Goal: Find specific page/section: Find specific page/section

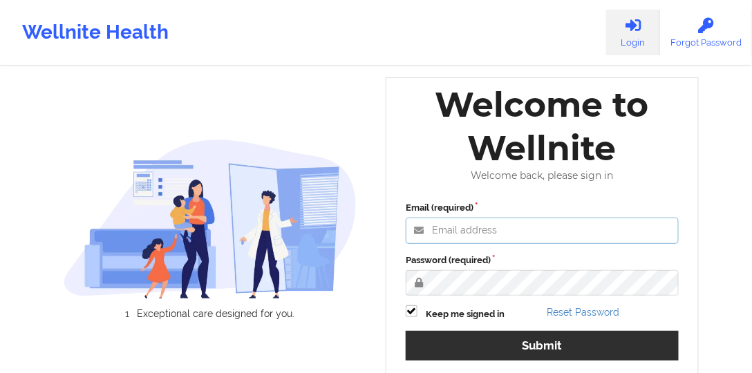
type input "[PERSON_NAME][EMAIL_ADDRESS][DOMAIN_NAME]"
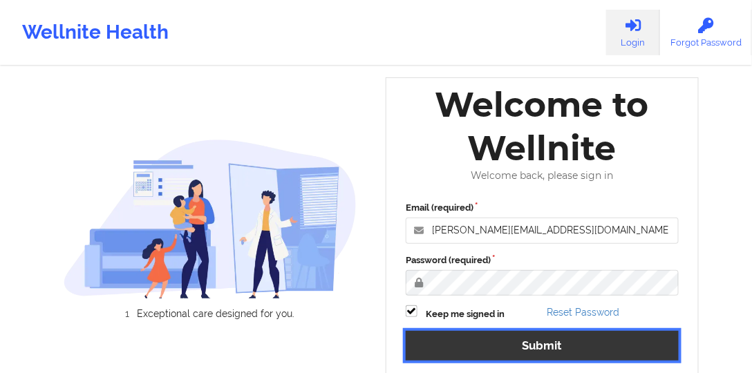
drag, startPoint x: 500, startPoint y: 344, endPoint x: 413, endPoint y: 299, distance: 97.3
click at [500, 344] on button "Submit" at bounding box center [542, 346] width 273 height 30
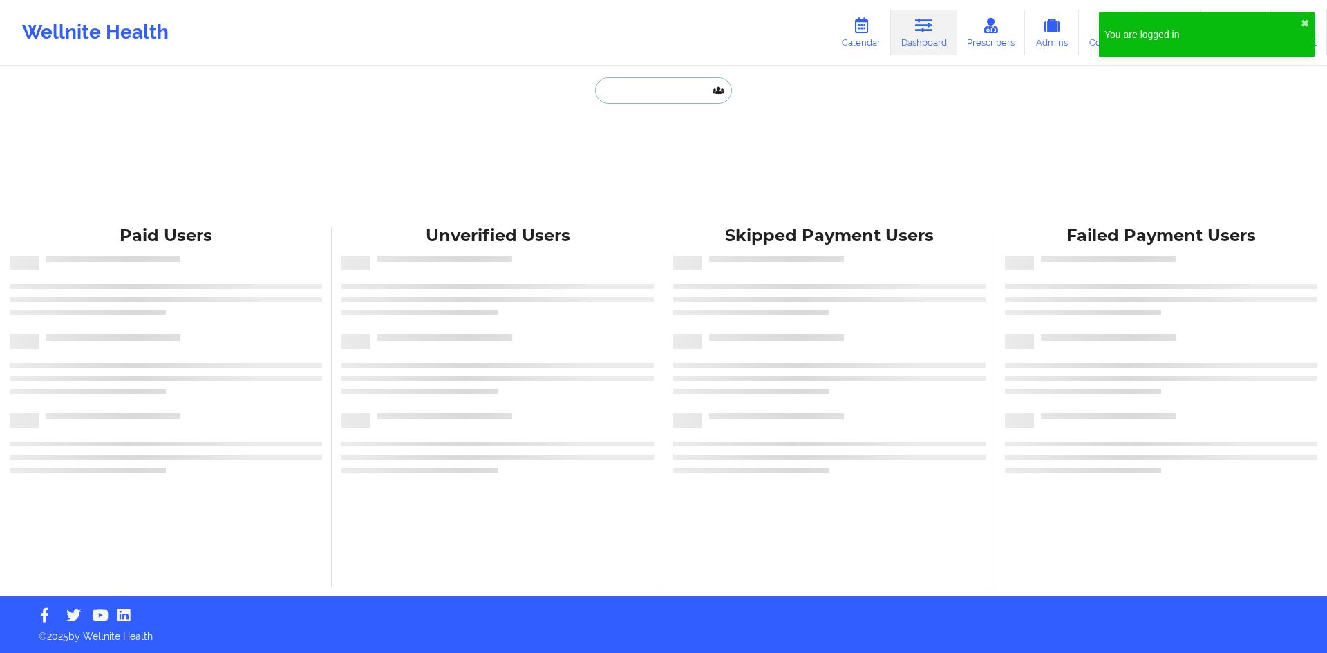
click at [685, 98] on input "text" at bounding box center [663, 90] width 137 height 26
paste input "[PERSON_NAME]"
type input "[PERSON_NAME]"
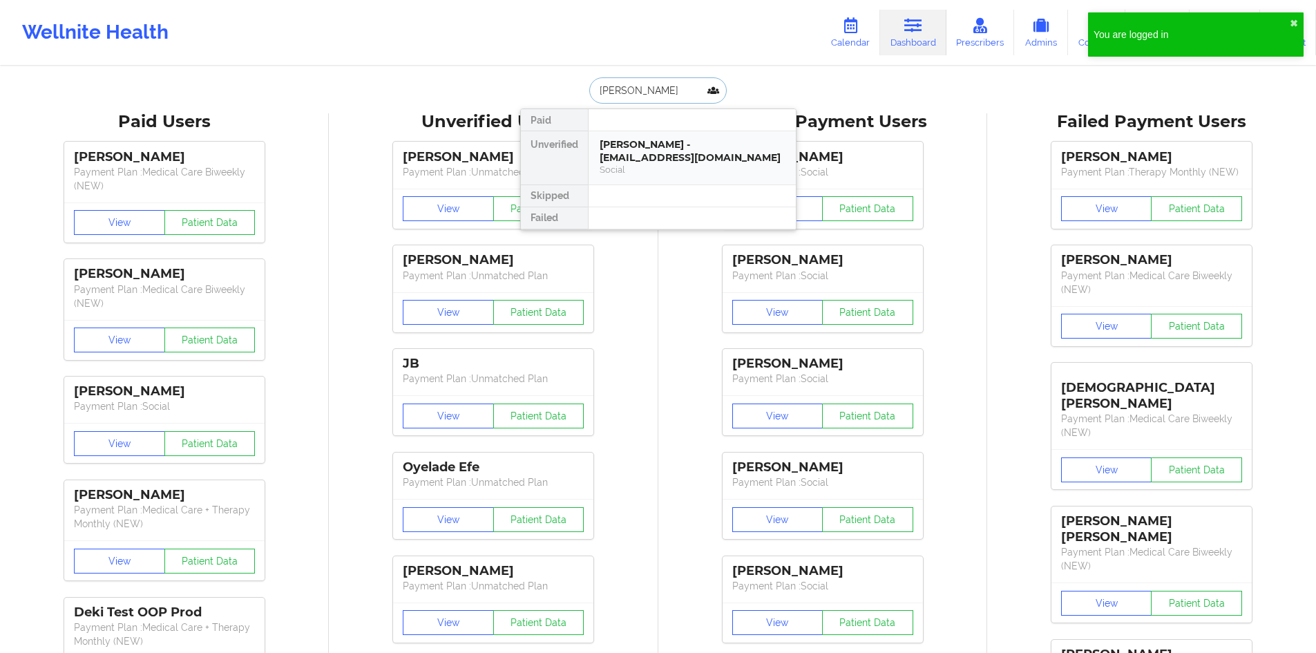
click at [659, 144] on div "[PERSON_NAME] - [EMAIL_ADDRESS][DOMAIN_NAME]" at bounding box center [692, 151] width 185 height 26
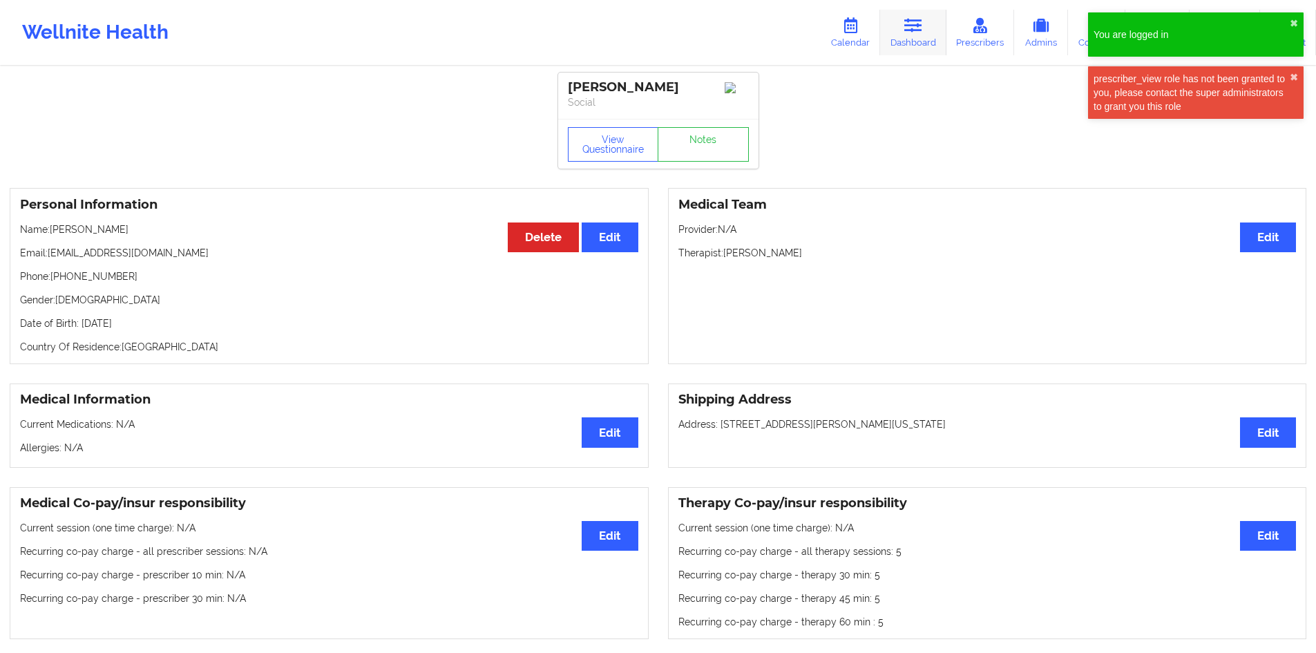
click at [757, 31] on link "Dashboard" at bounding box center [913, 33] width 66 height 46
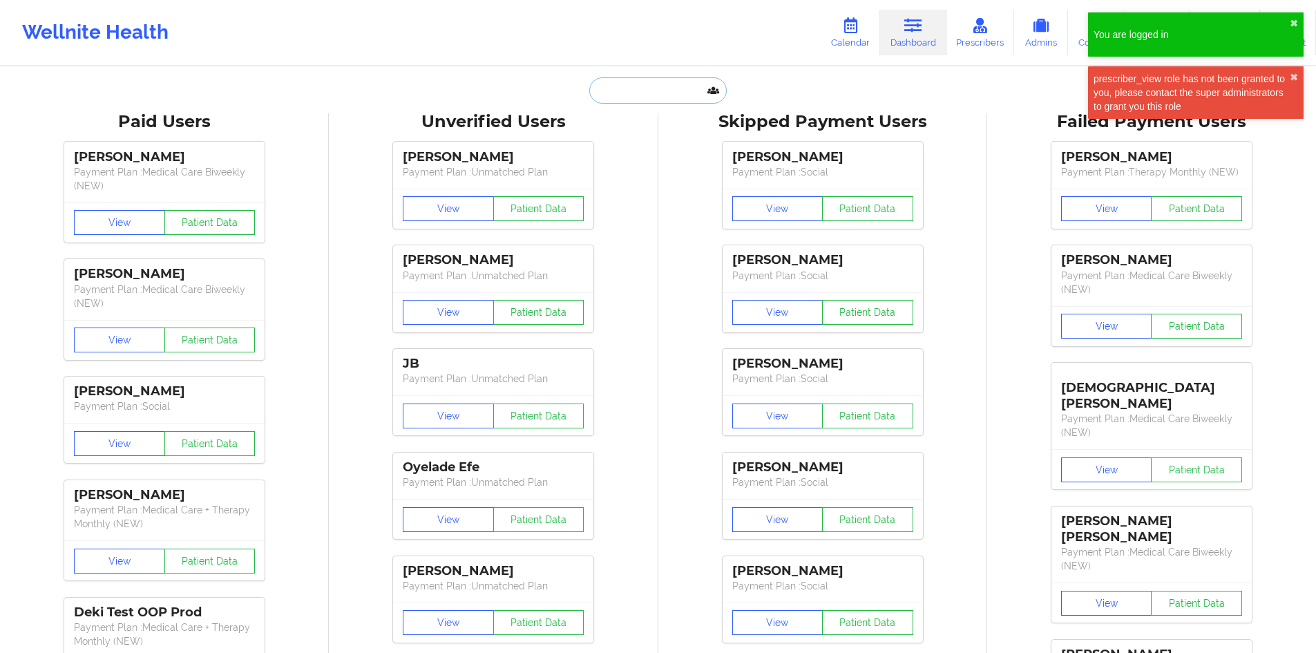
click at [688, 93] on input "text" at bounding box center [657, 90] width 137 height 26
paste input "[PERSON_NAME]"
type input "[PERSON_NAME]"
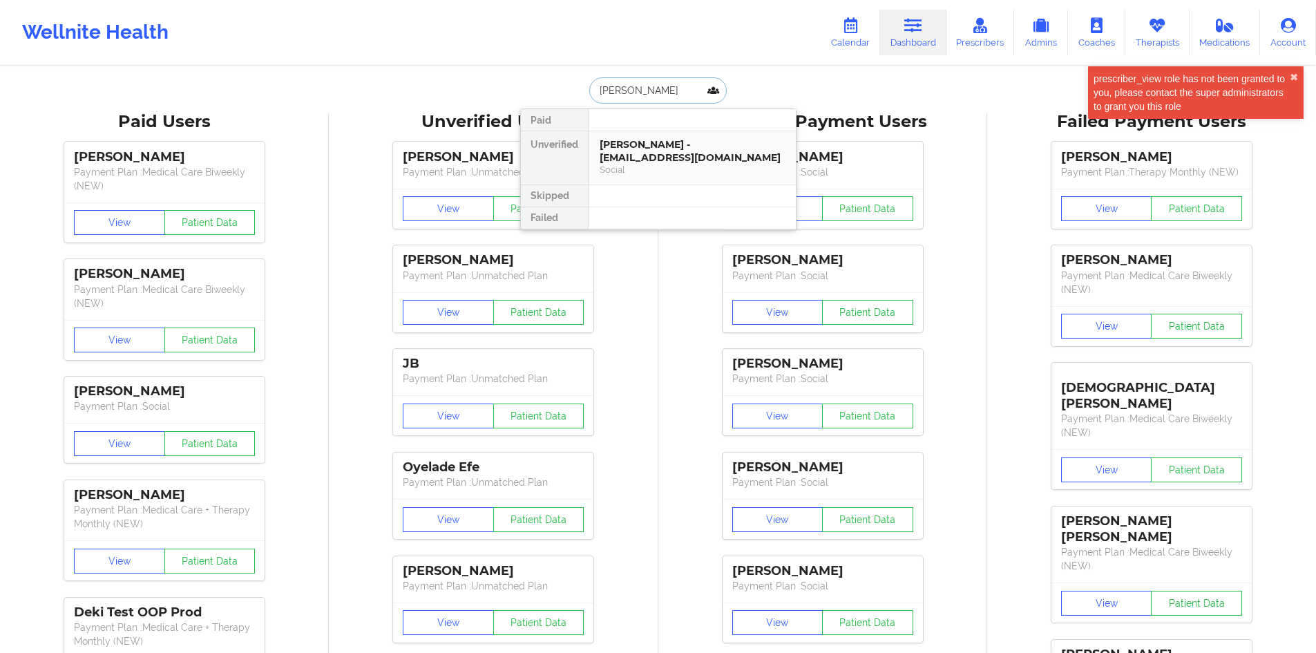
click at [674, 162] on div "[PERSON_NAME] - [EMAIL_ADDRESS][DOMAIN_NAME]" at bounding box center [692, 151] width 185 height 26
